Goal: Information Seeking & Learning: Learn about a topic

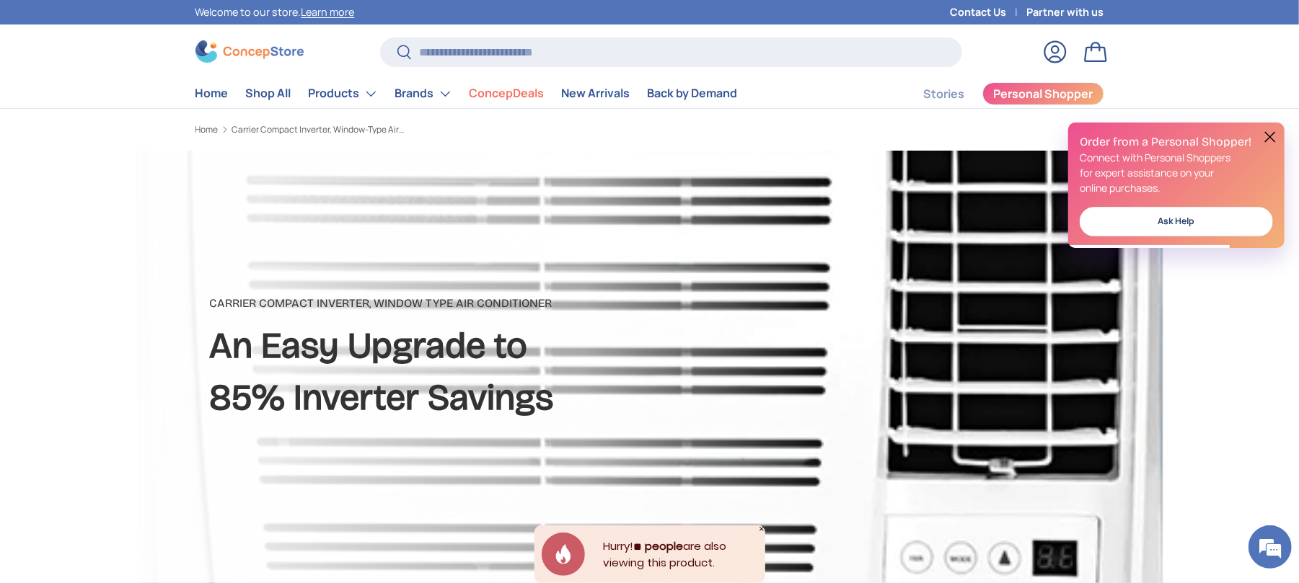
click at [1273, 140] on button at bounding box center [1269, 136] width 17 height 17
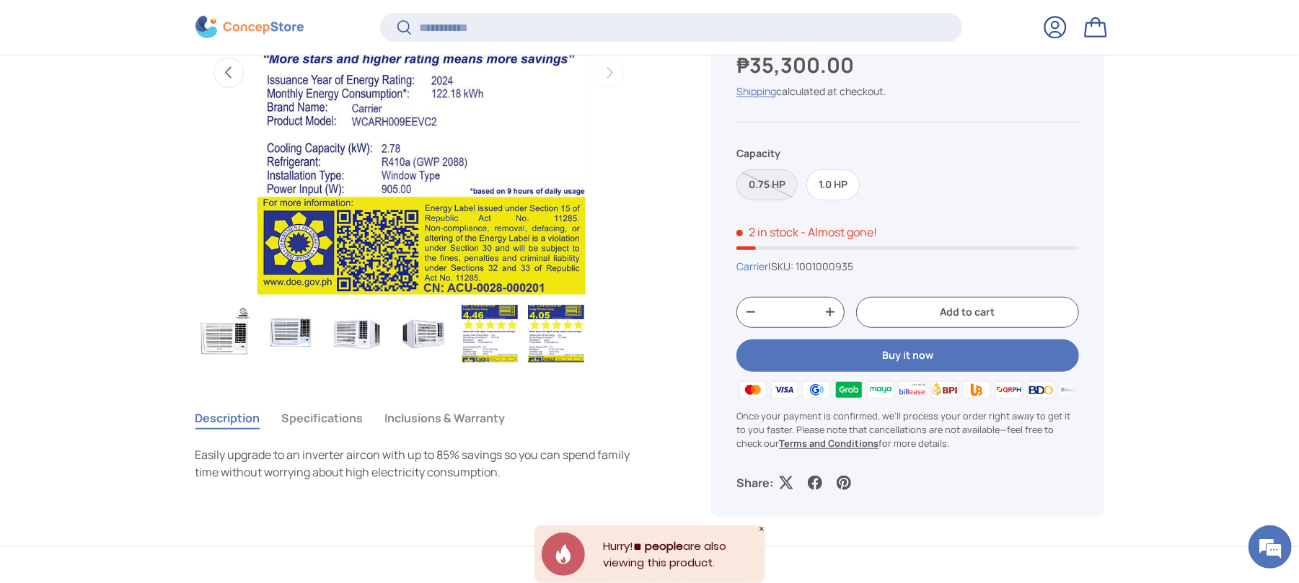
scroll to position [862, 0]
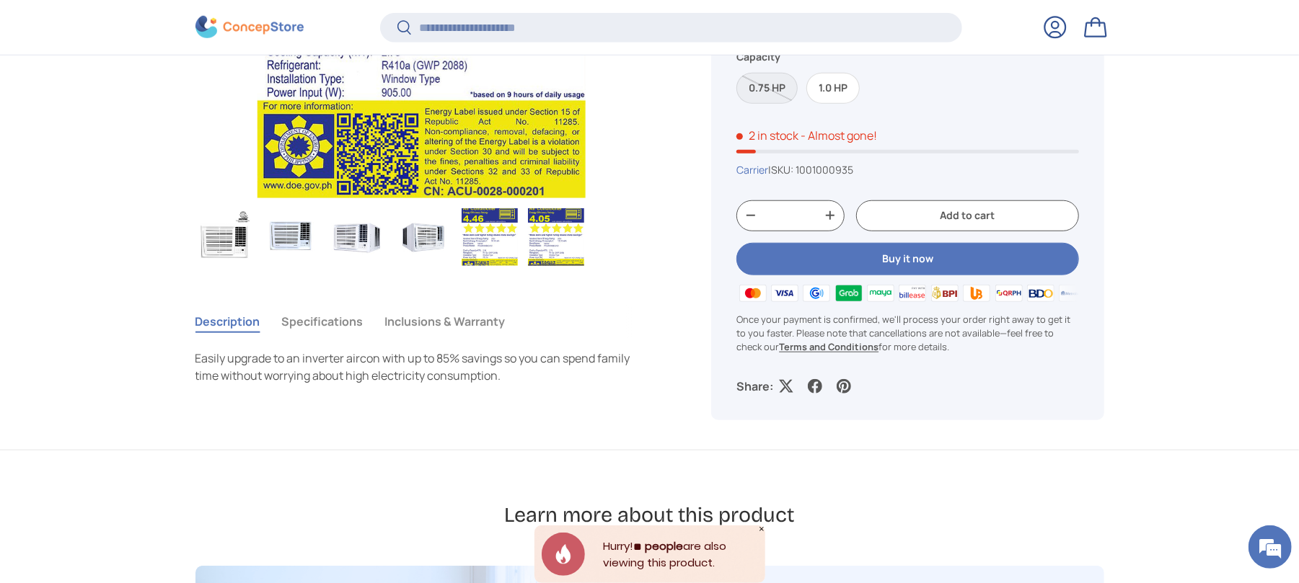
click at [324, 327] on button "Specifications" at bounding box center [322, 321] width 81 height 33
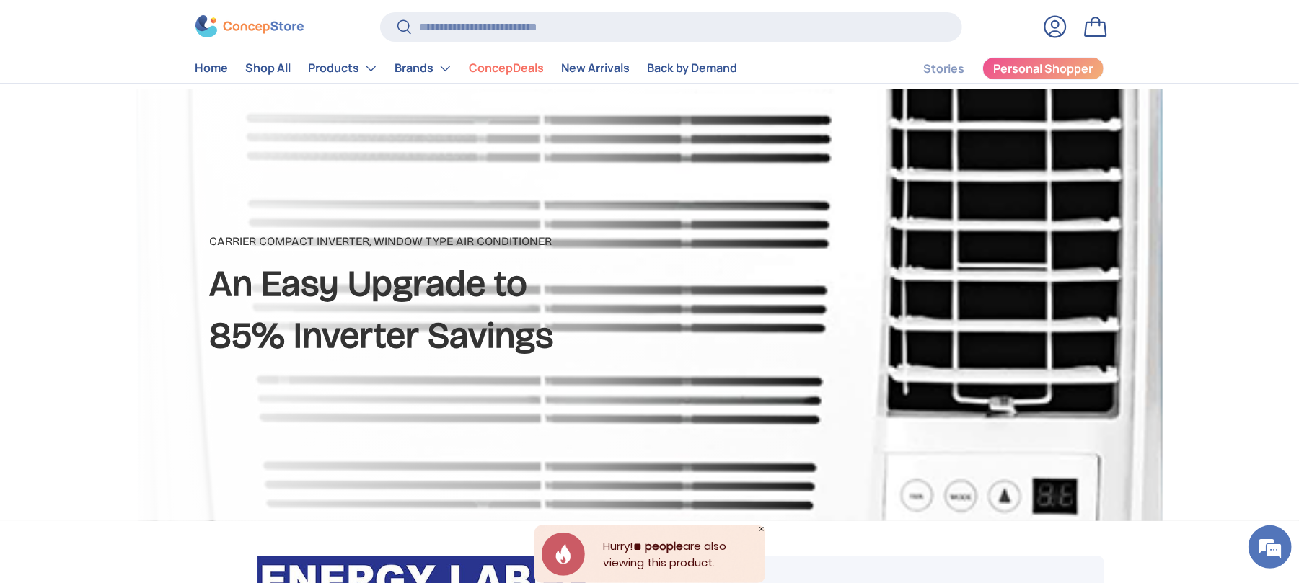
scroll to position [96, 0]
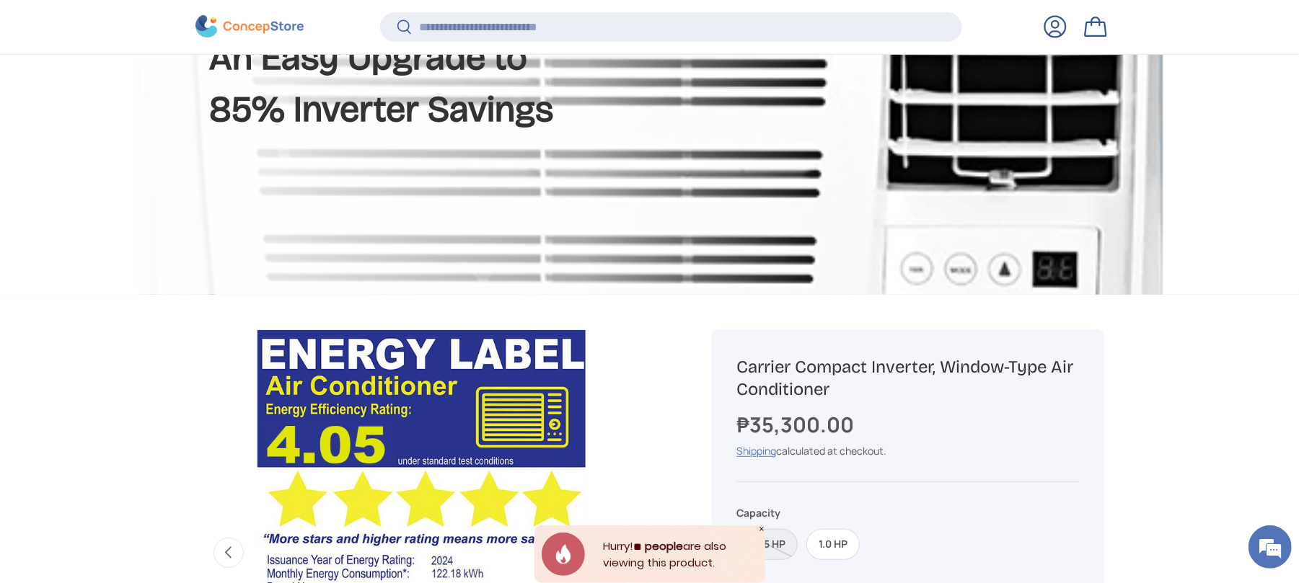
scroll to position [381, 0]
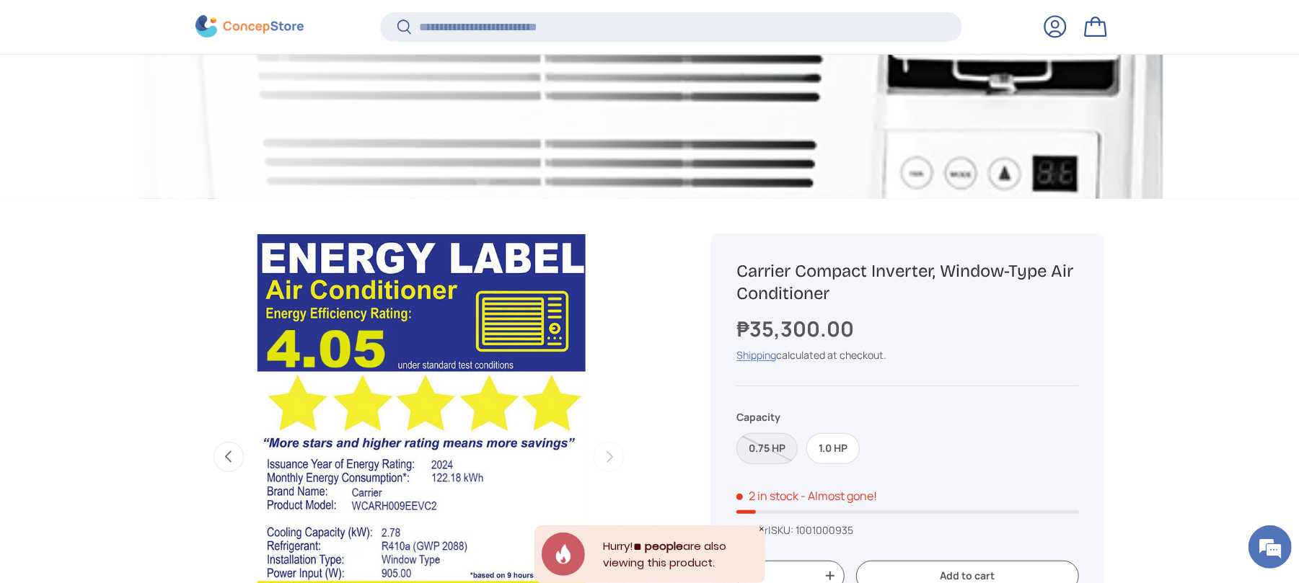
click at [761, 529] on icon "Close" at bounding box center [761, 529] width 4 height 4
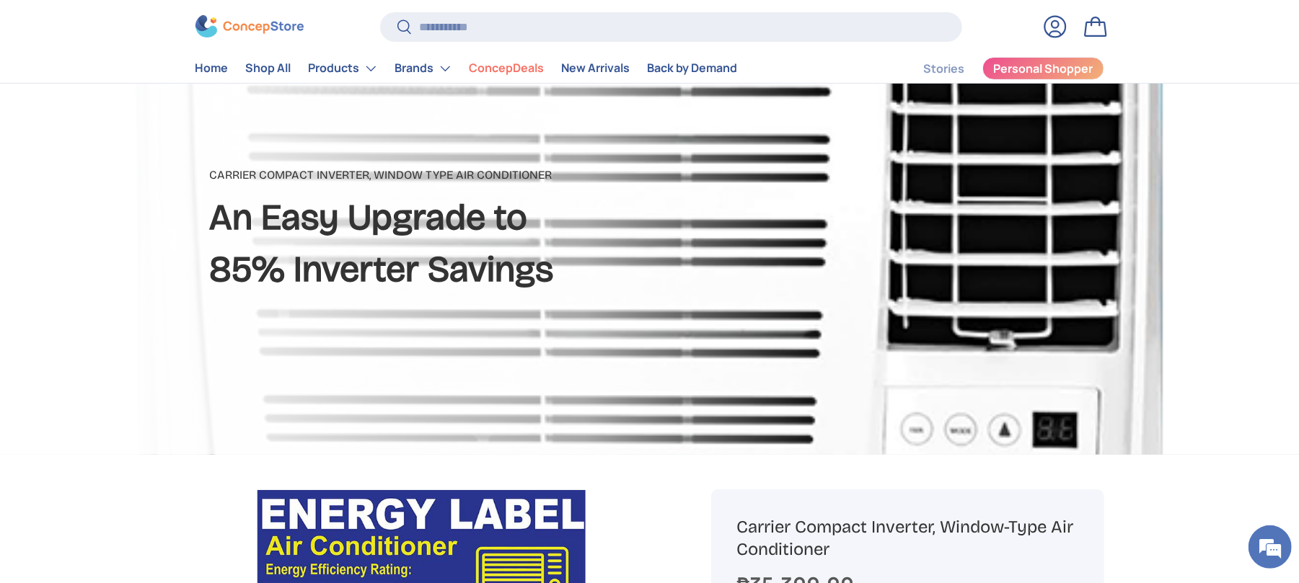
scroll to position [0, 0]
